Goal: Go to known website: Access a specific website the user already knows

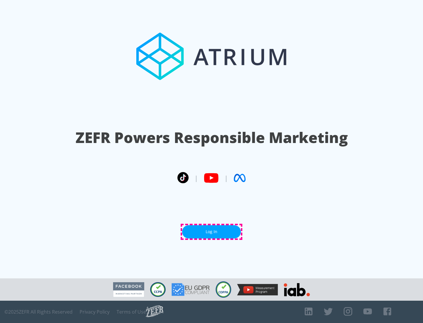
click at [212, 232] on link "Log In" at bounding box center [211, 232] width 59 height 13
